Goal: Transaction & Acquisition: Purchase product/service

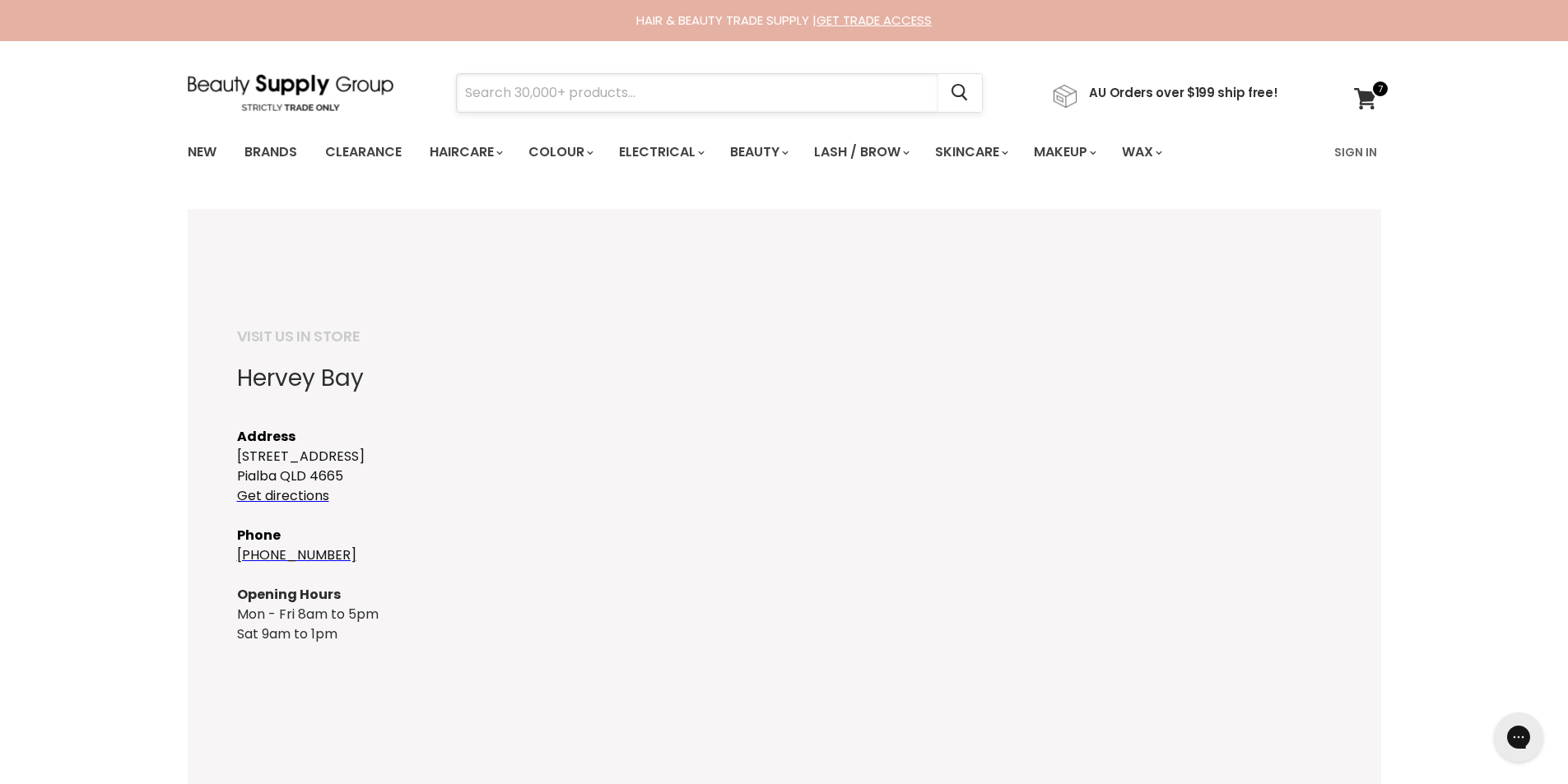
click at [640, 88] on input "Search" at bounding box center [697, 92] width 482 height 38
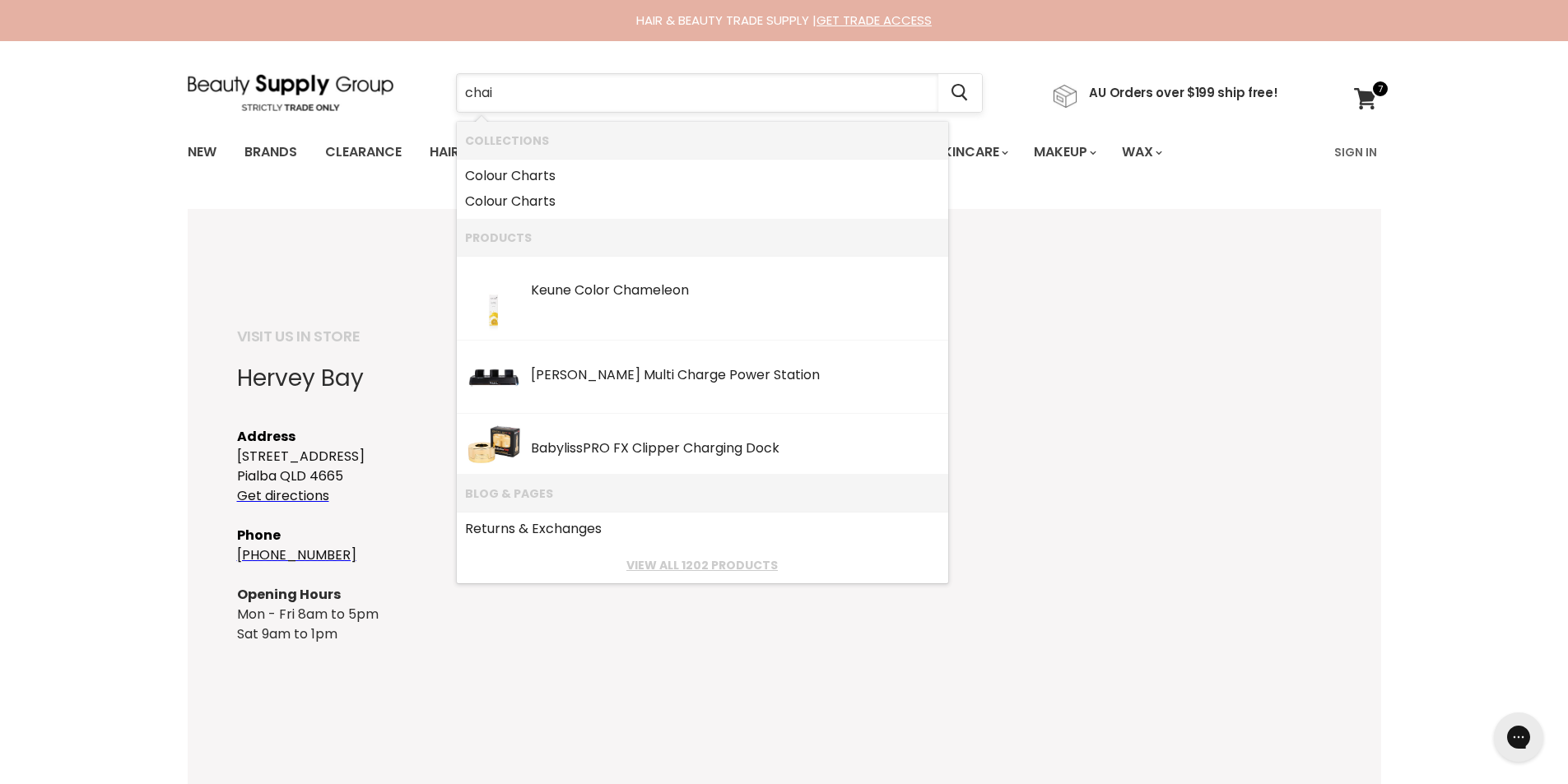
type input "chair"
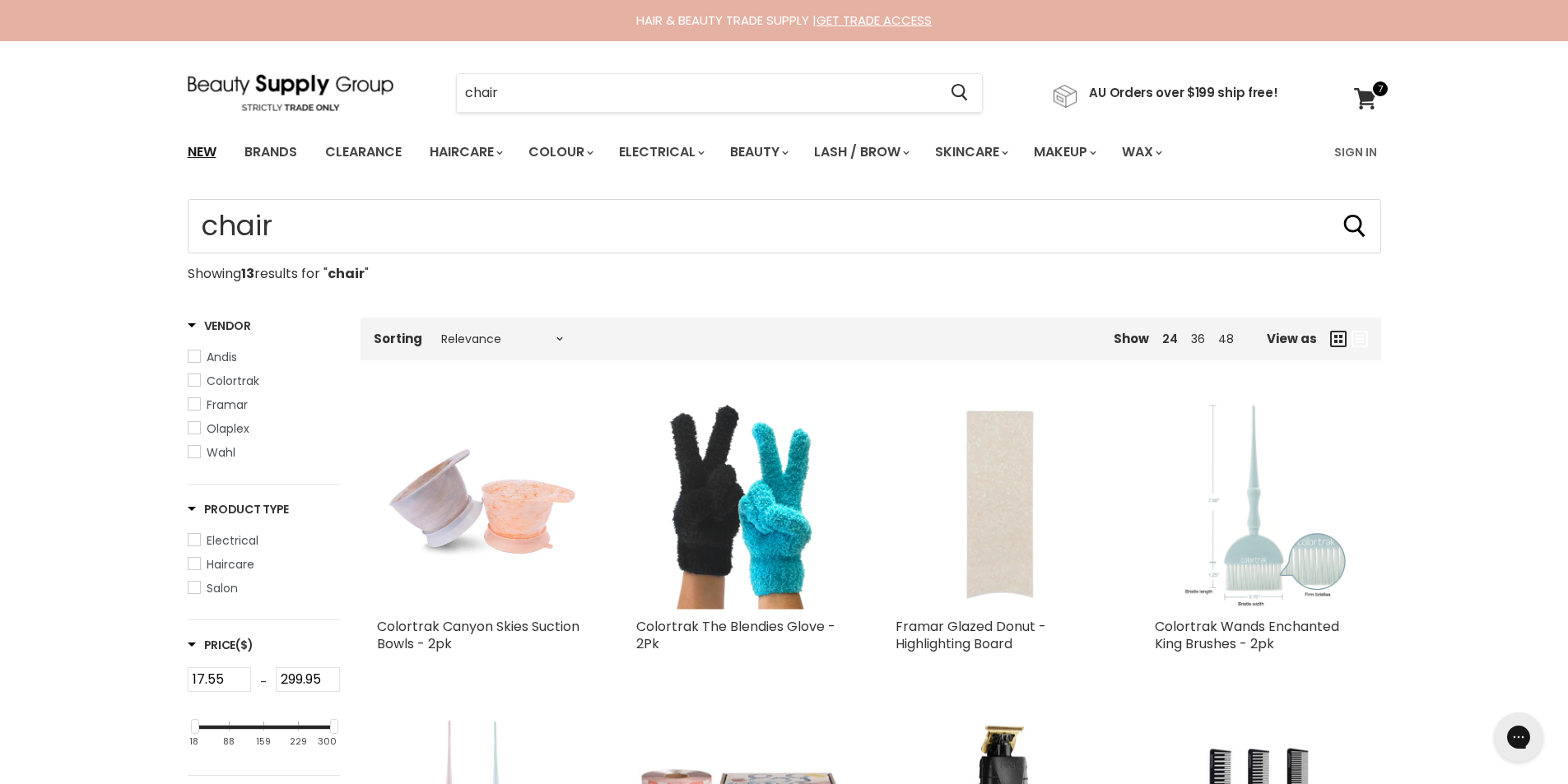
click at [197, 156] on link "New" at bounding box center [201, 153] width 54 height 35
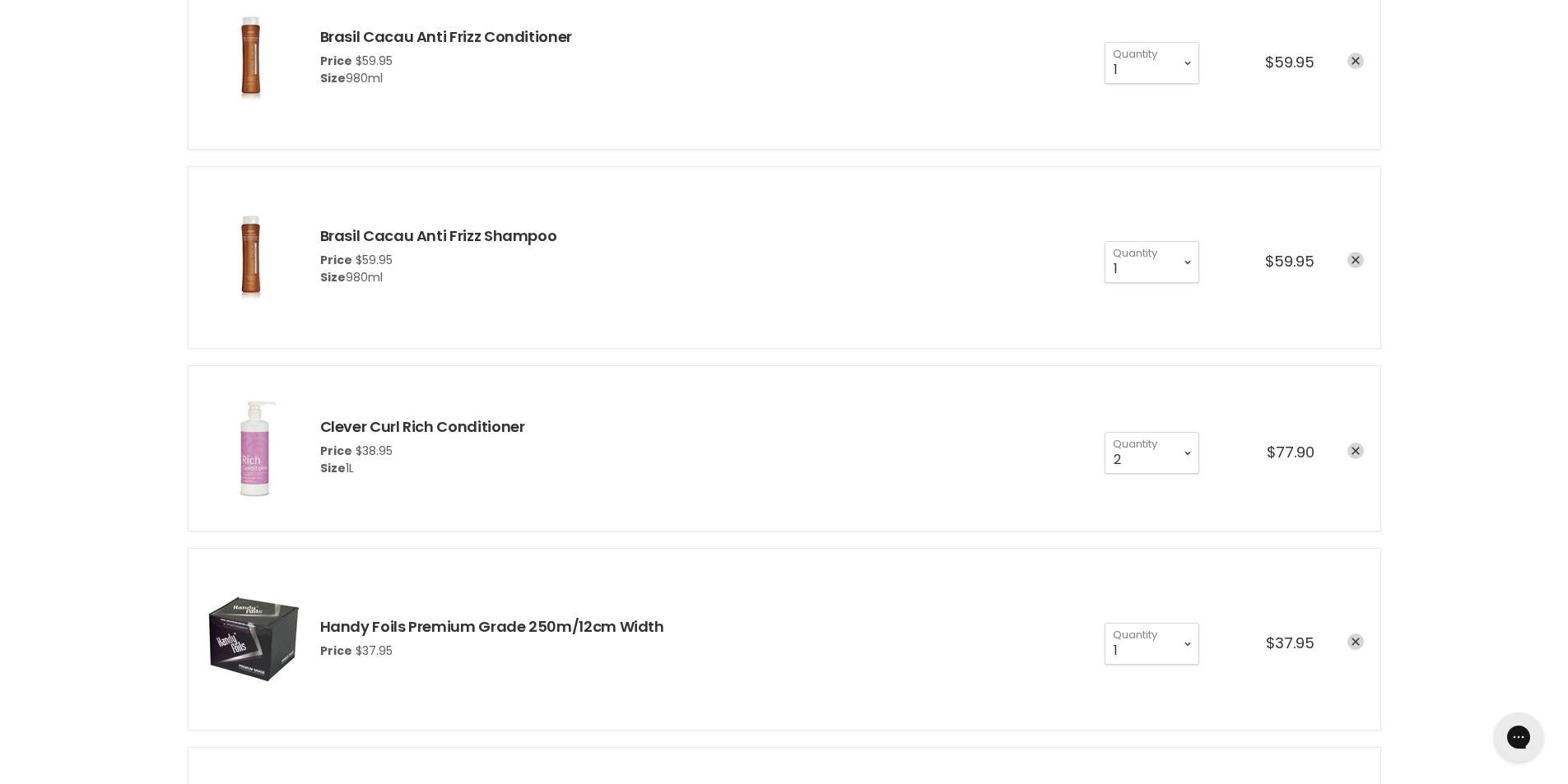
scroll to position [549, 0]
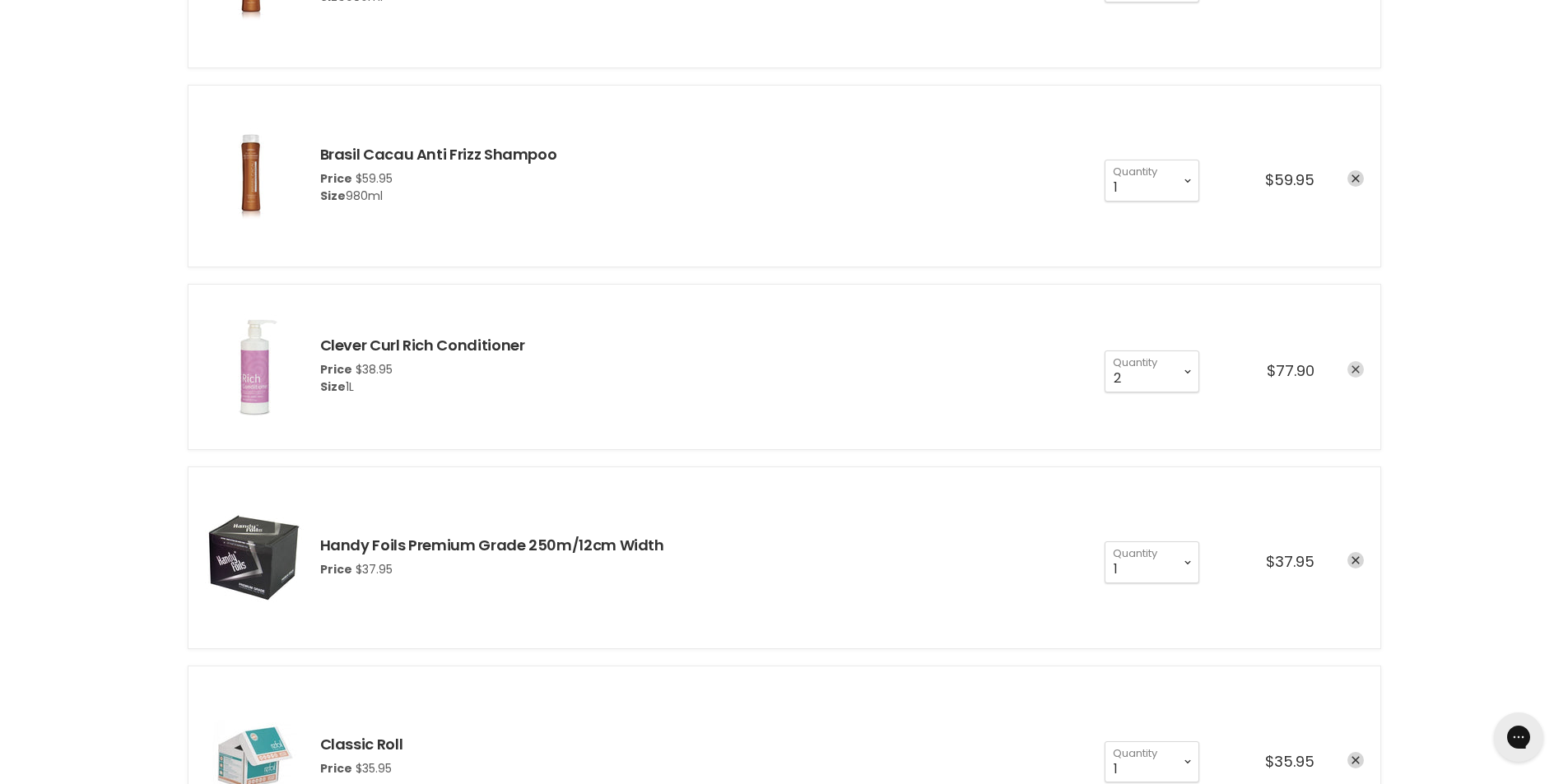
click at [1357, 371] on icon "remove Clever Curl Rich Conditioner" at bounding box center [1356, 370] width 8 height 8
